Goal: Task Accomplishment & Management: Manage account settings

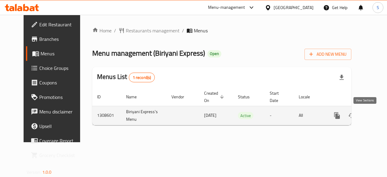
click at [377, 116] on icon "enhanced table" at bounding box center [380, 115] width 7 height 7
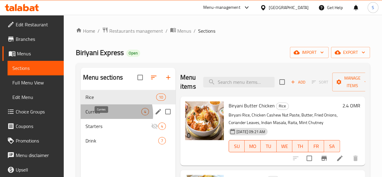
click at [111, 115] on span "Curries" at bounding box center [113, 111] width 56 height 7
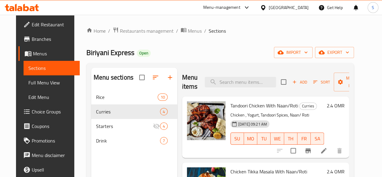
scroll to position [13, 0]
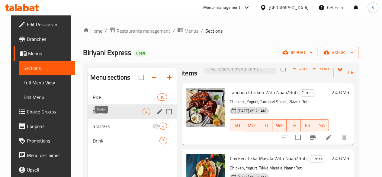
click at [112, 115] on span "Curries" at bounding box center [118, 111] width 50 height 7
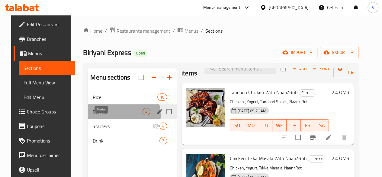
click at [112, 115] on span "Curries" at bounding box center [118, 111] width 50 height 7
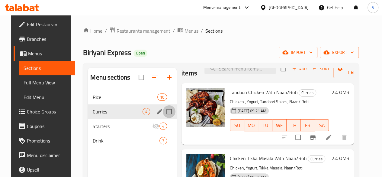
click at [163, 118] on input "Menu sections" at bounding box center [169, 111] width 13 height 13
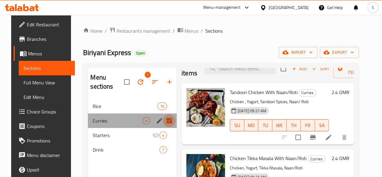
click at [163, 121] on input "Menu sections" at bounding box center [169, 120] width 13 height 13
checkbox input "false"
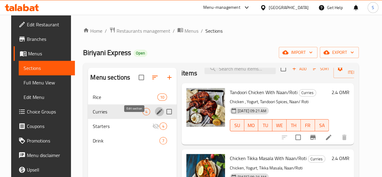
click at [156, 115] on icon "edit" at bounding box center [159, 111] width 7 height 7
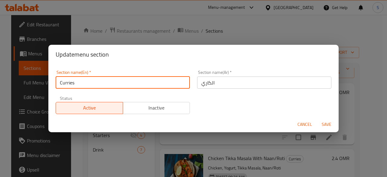
drag, startPoint x: 98, startPoint y: 83, endPoint x: 1, endPoint y: 90, distance: 98.1
click at [1, 90] on div "Update menu section Section name(En)   * Curries Section name(En) * Section nam…" at bounding box center [193, 88] width 387 height 177
type input "Grill & Tikka"
drag, startPoint x: 110, startPoint y: 81, endPoint x: 0, endPoint y: 80, distance: 110.0
click at [0, 80] on div "Update menu section Section name(En)   * Grill & Tikka Section name(En) * Secti…" at bounding box center [193, 88] width 387 height 177
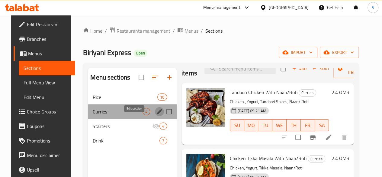
click at [156, 115] on icon "edit" at bounding box center [159, 111] width 7 height 7
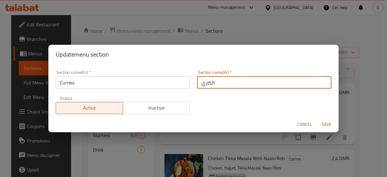
drag, startPoint x: 231, startPoint y: 85, endPoint x: 161, endPoint y: 89, distance: 69.9
click at [161, 89] on div "Section name(En)   * Curries Section name(En) * Section name(Ar)   * الكاري Sec…" at bounding box center [193, 91] width 283 height 51
paste input "ريل وتكا"
type input "جريل وتكا"
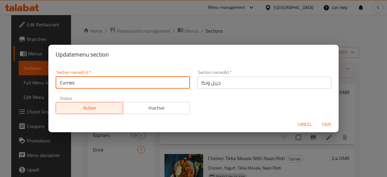
drag, startPoint x: 144, startPoint y: 87, endPoint x: 14, endPoint y: 66, distance: 132.3
click at [14, 66] on div "Update menu section Section name(En)   * Curries Section name(En) * Section nam…" at bounding box center [193, 88] width 387 height 177
type input "Gril"
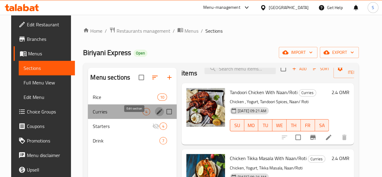
click at [156, 115] on icon "edit" at bounding box center [159, 111] width 7 height 7
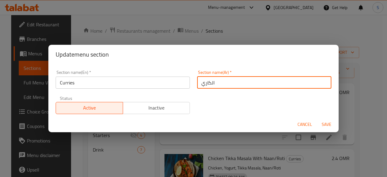
drag, startPoint x: 217, startPoint y: 78, endPoint x: 187, endPoint y: 80, distance: 29.7
click at [187, 80] on div "Section name(En)   * Curries Section name(En) * Section name(Ar)   * الكاري Sec…" at bounding box center [193, 91] width 283 height 51
paste input "ريل وتكا"
type input "جريل وتكا"
click at [156, 81] on input "Curries" at bounding box center [123, 82] width 134 height 12
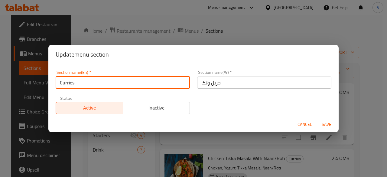
drag, startPoint x: 156, startPoint y: 81, endPoint x: 21, endPoint y: 87, distance: 135.5
click at [21, 87] on div "Update menu section Section name(En)   * Curries Section name(En) * Section nam…" at bounding box center [193, 88] width 387 height 177
type input "Gr"
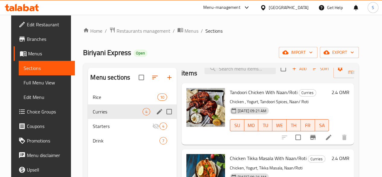
click at [156, 115] on icon "edit" at bounding box center [159, 111] width 7 height 7
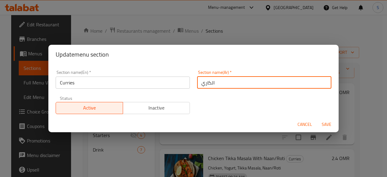
drag, startPoint x: 222, startPoint y: 81, endPoint x: 143, endPoint y: 79, distance: 79.5
click at [143, 79] on div "Section name(En)   * Curries Section name(En) * Section name(Ar)   * الكاري Sec…" at bounding box center [193, 91] width 283 height 51
paste input "ريل وتكا"
type input "جريل وتكا"
click at [123, 80] on input "Curries" at bounding box center [123, 82] width 134 height 12
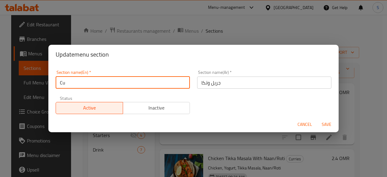
type input "C"
type input "Grill & Tikka"
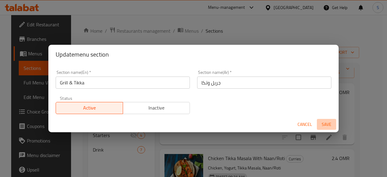
click at [323, 120] on button "Save" at bounding box center [326, 124] width 19 height 11
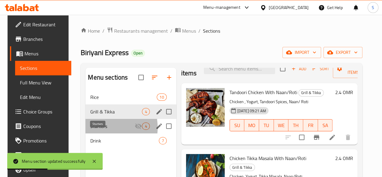
click at [91, 130] on span "Starters" at bounding box center [112, 125] width 44 height 7
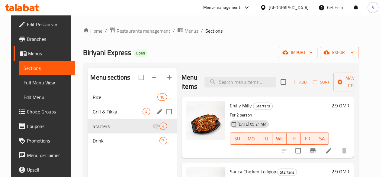
click at [331, 150] on icon at bounding box center [328, 150] width 7 height 7
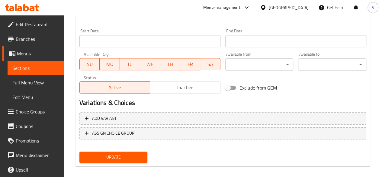
scroll to position [255, 0]
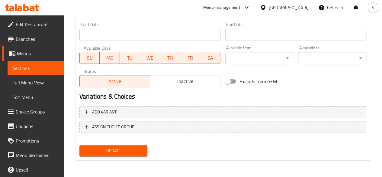
click at [179, 78] on span "Inactive" at bounding box center [186, 81] width 66 height 9
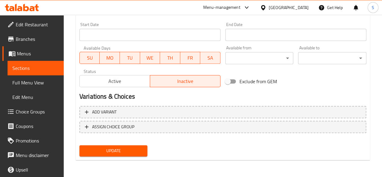
click at [119, 153] on span "Update" at bounding box center [113, 151] width 59 height 8
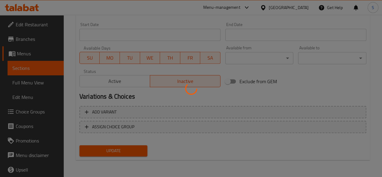
scroll to position [0, 0]
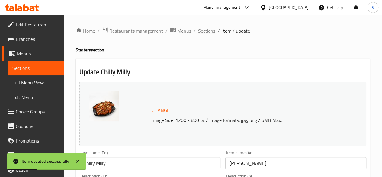
click at [201, 30] on span "Sections" at bounding box center [206, 30] width 17 height 7
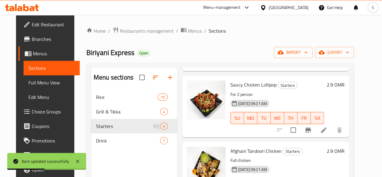
scroll to position [97, 0]
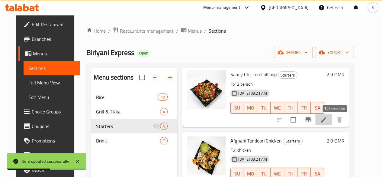
click at [327, 118] on icon at bounding box center [323, 119] width 7 height 7
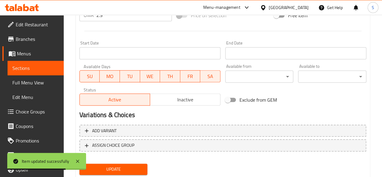
scroll to position [259, 0]
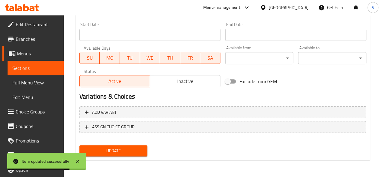
click at [188, 80] on span "Inactive" at bounding box center [186, 81] width 66 height 9
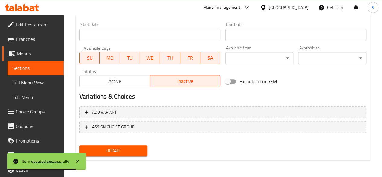
click at [132, 153] on span "Update" at bounding box center [113, 151] width 59 height 8
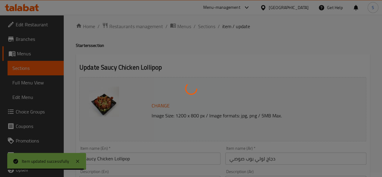
scroll to position [0, 0]
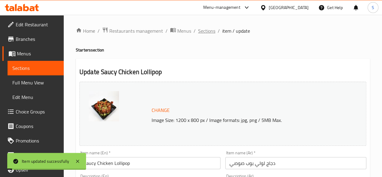
click at [205, 31] on span "Sections" at bounding box center [206, 30] width 17 height 7
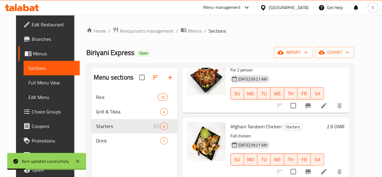
scroll to position [11, 0]
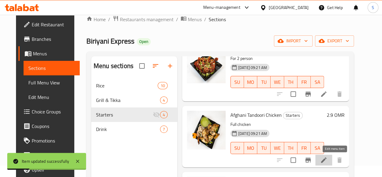
click at [327, 156] on icon at bounding box center [323, 159] width 7 height 7
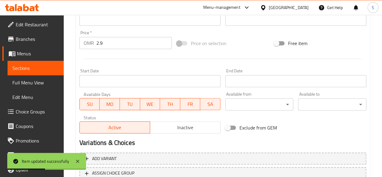
scroll to position [214, 0]
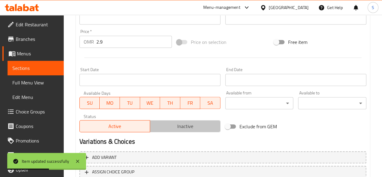
click at [172, 124] on span "Inactive" at bounding box center [186, 126] width 66 height 9
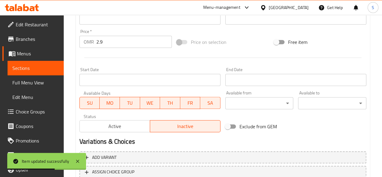
scroll to position [259, 0]
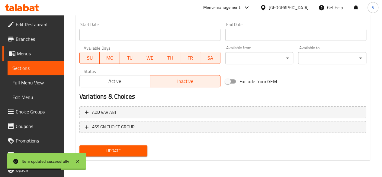
click at [130, 150] on span "Update" at bounding box center [113, 151] width 59 height 8
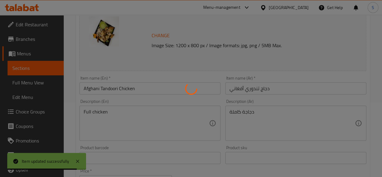
scroll to position [0, 0]
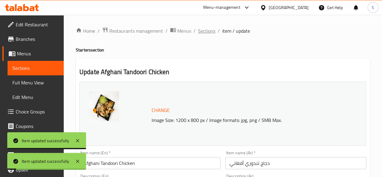
click at [206, 29] on span "Sections" at bounding box center [206, 30] width 17 height 7
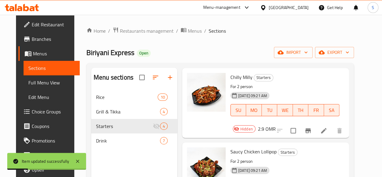
scroll to position [111, 0]
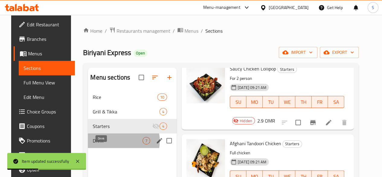
click at [106, 144] on span "Drink" at bounding box center [118, 140] width 50 height 7
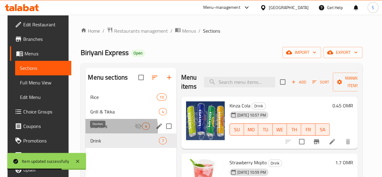
click at [98, 130] on span "Starters" at bounding box center [112, 125] width 44 height 7
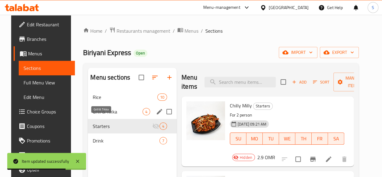
click at [107, 115] on span "Grill & Tikka" at bounding box center [118, 111] width 50 height 7
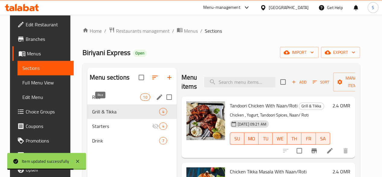
click at [92, 101] on span "Rice" at bounding box center [116, 96] width 48 height 7
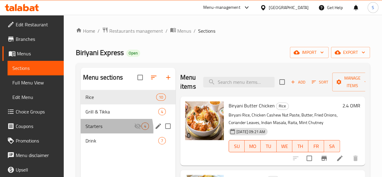
click at [106, 133] on div "Starters 4" at bounding box center [128, 126] width 95 height 14
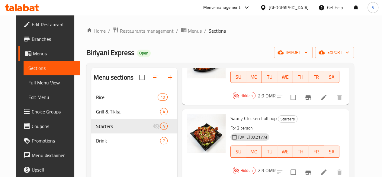
scroll to position [111, 0]
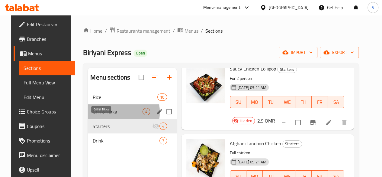
click at [99, 115] on span "Grill & Tikka" at bounding box center [118, 111] width 50 height 7
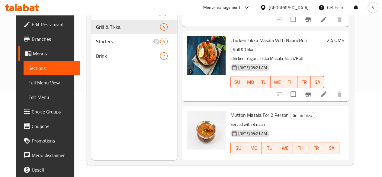
scroll to position [54, 0]
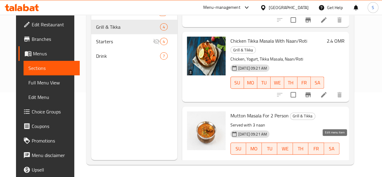
click at [327, 165] on icon at bounding box center [323, 168] width 7 height 7
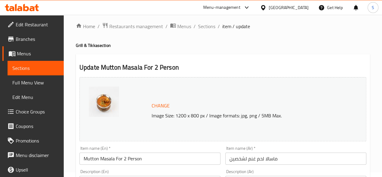
scroll to position [4, 0]
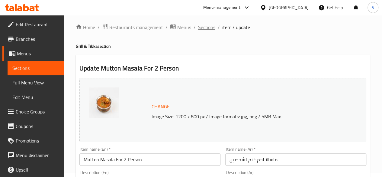
click at [203, 24] on span "Sections" at bounding box center [206, 27] width 17 height 7
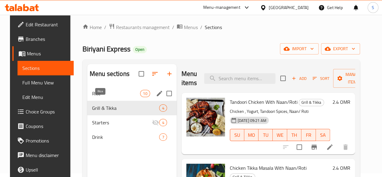
click at [108, 97] on span "Rice" at bounding box center [116, 93] width 48 height 7
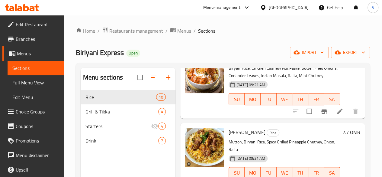
click at [25, 8] on icon at bounding box center [26, 7] width 6 height 7
